Goal: Find specific page/section: Find specific page/section

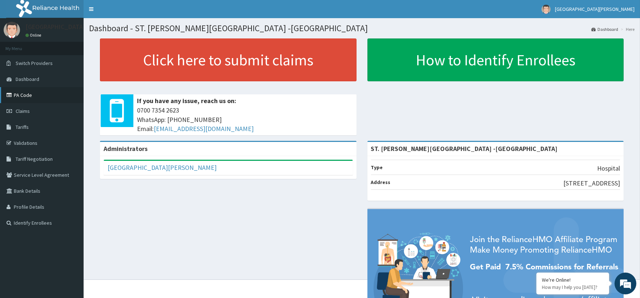
click at [33, 89] on link "PA Code" at bounding box center [42, 95] width 84 height 16
